Goal: Navigation & Orientation: Understand site structure

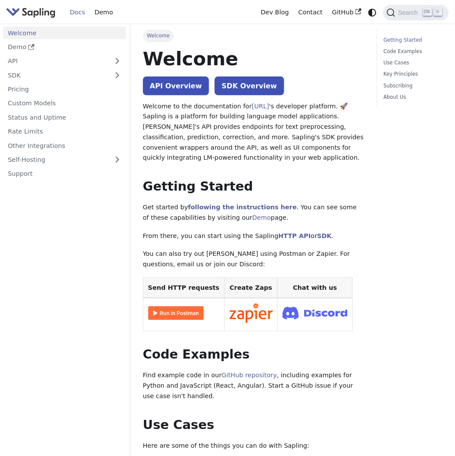
click at [50, 9] on img "Main" at bounding box center [31, 12] width 50 height 13
click at [44, 15] on img "Main" at bounding box center [31, 12] width 50 height 13
